Goal: Task Accomplishment & Management: Manage account settings

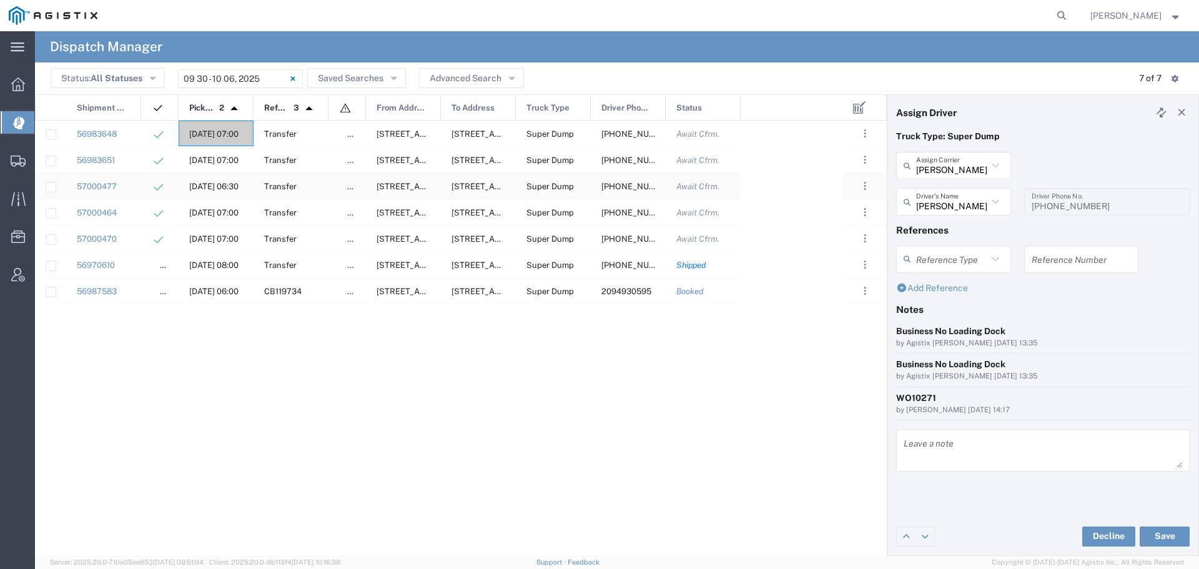
click at [210, 184] on span "[DATE] 06:30" at bounding box center [213, 186] width 49 height 9
click at [224, 182] on span "[DATE] 06:30" at bounding box center [213, 186] width 49 height 9
click at [966, 164] on input "text" at bounding box center [951, 166] width 71 height 22
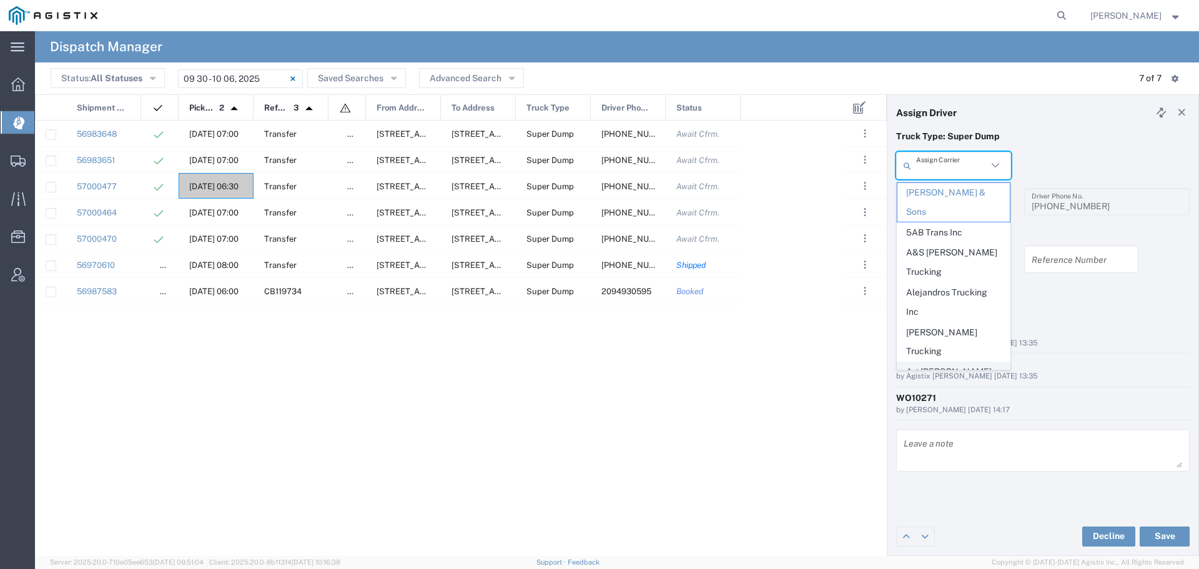
click at [928, 362] on span "Art [PERSON_NAME] Inc" at bounding box center [953, 381] width 112 height 39
type input "Art [PERSON_NAME] Inc"
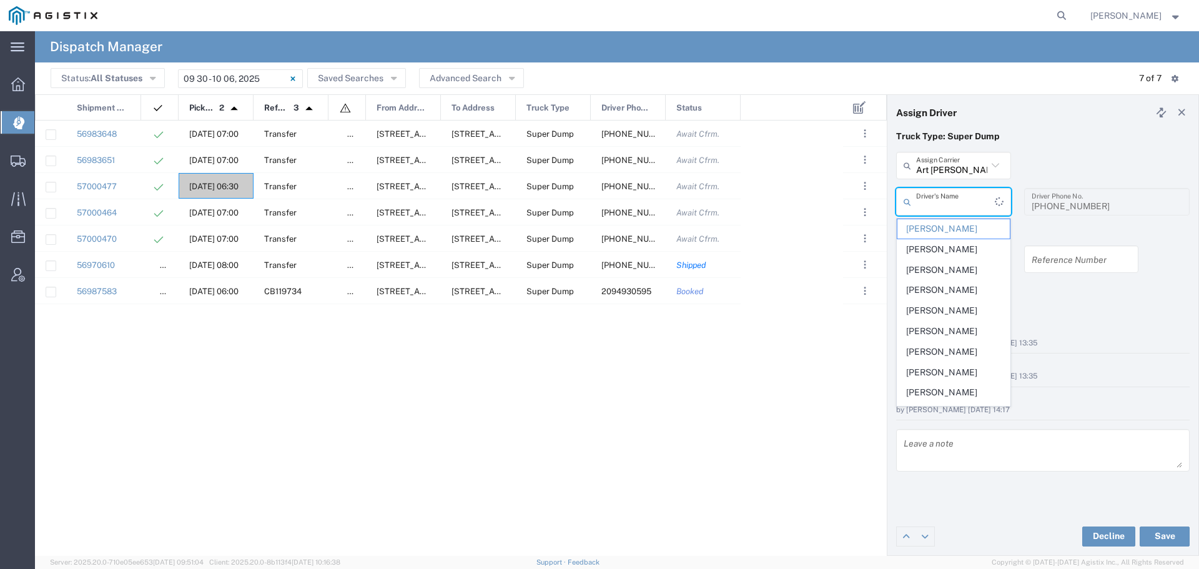
click at [957, 205] on input "text" at bounding box center [955, 202] width 79 height 22
click at [952, 230] on span "[PERSON_NAME]" at bounding box center [953, 228] width 112 height 19
type input "[PERSON_NAME]"
type input "2094207553"
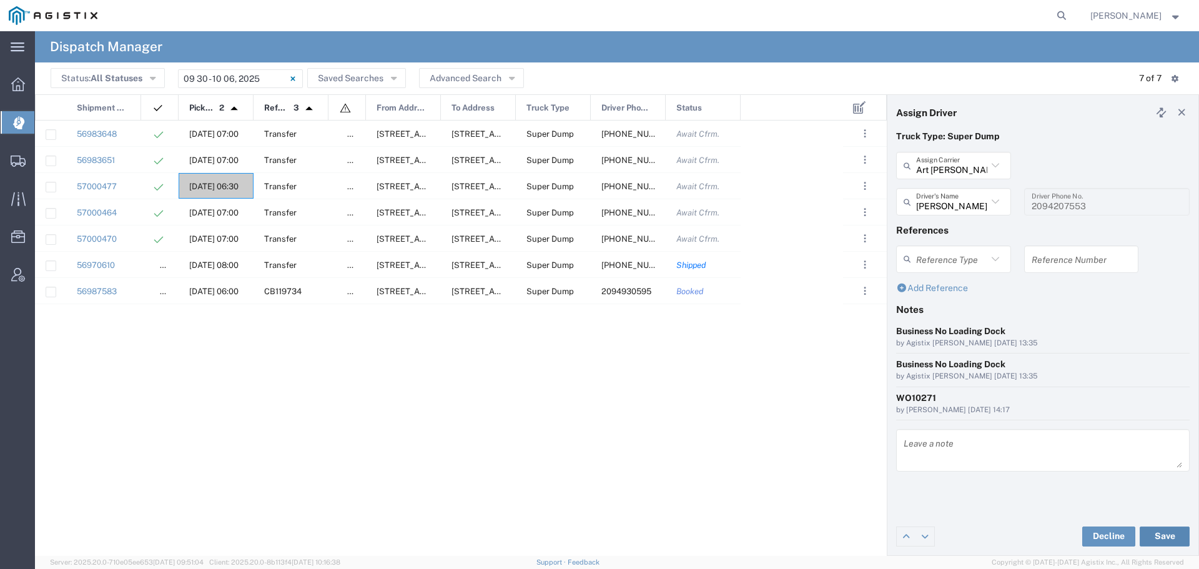
click at [1171, 532] on button "Save" at bounding box center [1164, 536] width 50 height 20
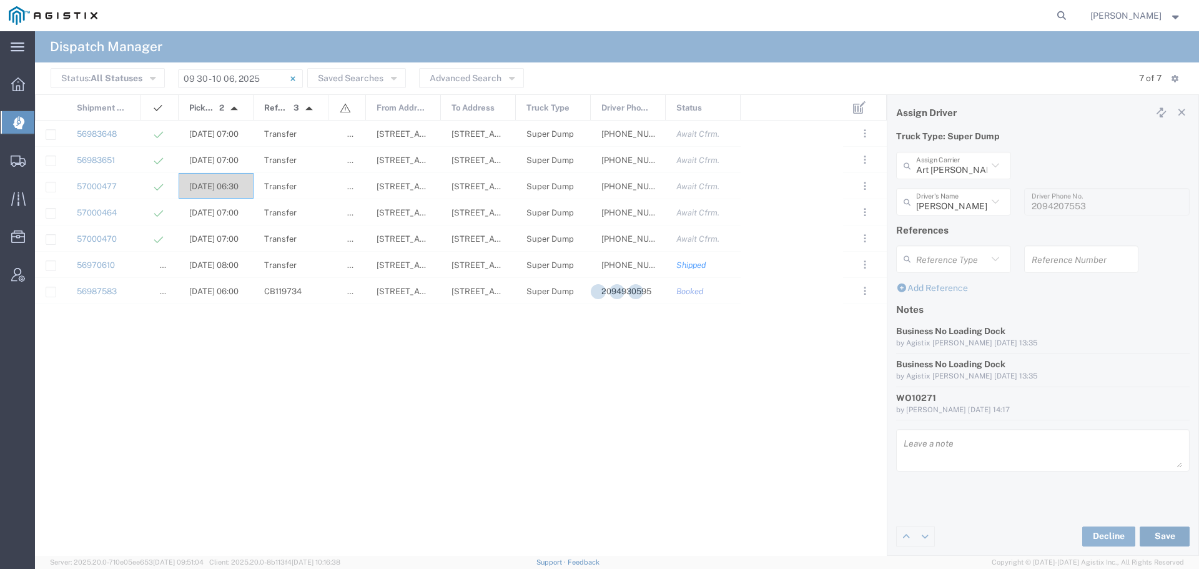
type input "Art [PERSON_NAME] Inc"
type input "[PERSON_NAME]"
